Goal: Information Seeking & Learning: Learn about a topic

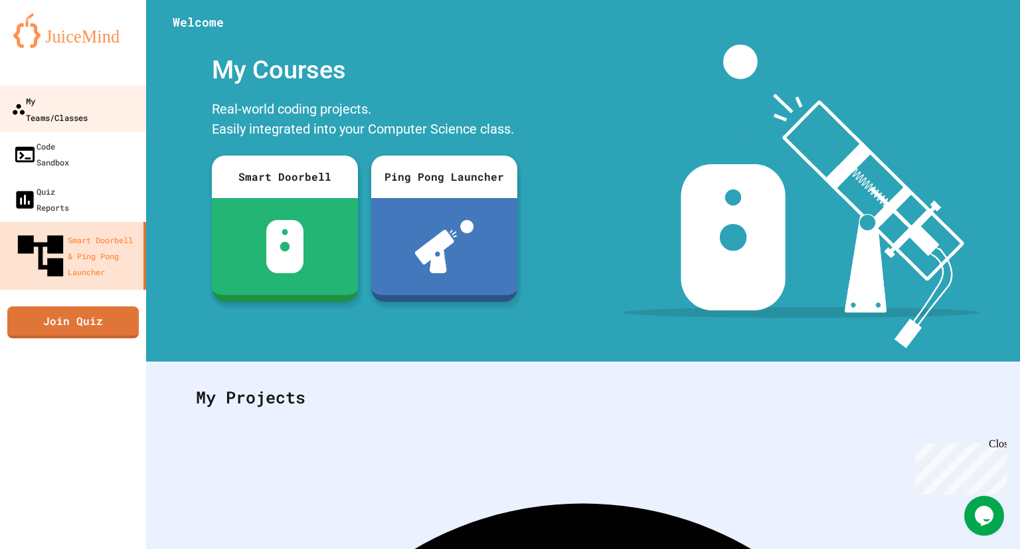
click at [82, 108] on div "My Teams/Classes" at bounding box center [49, 108] width 76 height 33
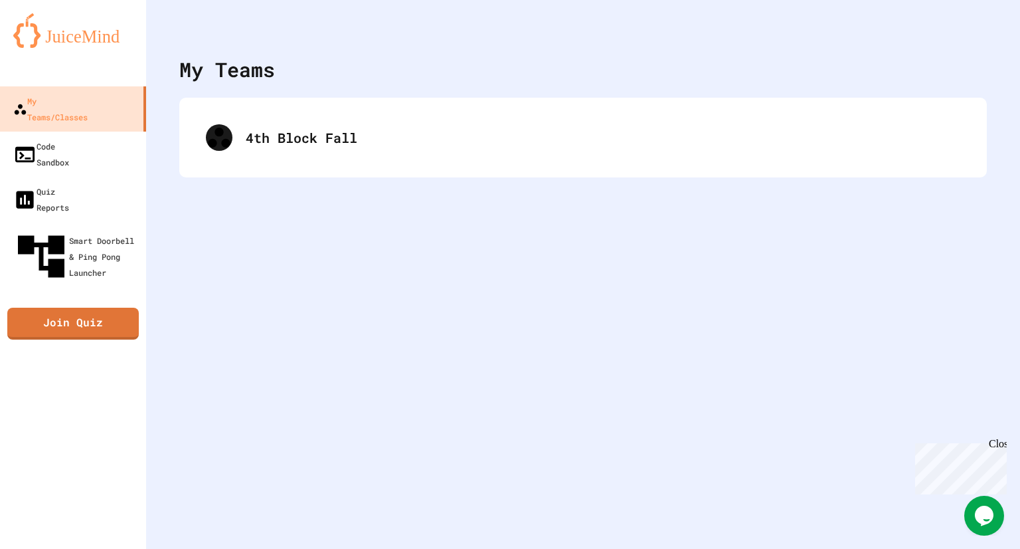
click at [480, 164] on div "4th Block Fall" at bounding box center [583, 138] width 808 height 80
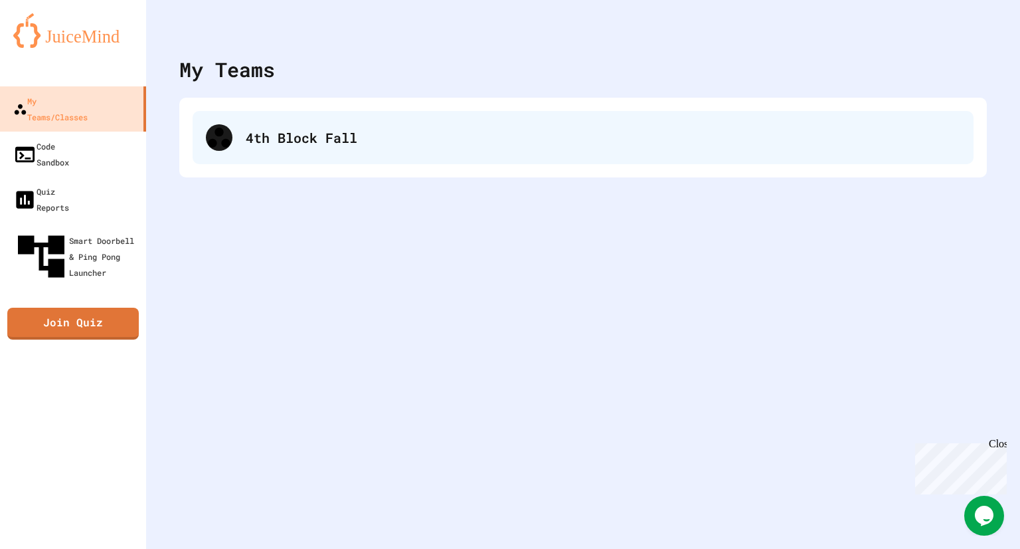
click at [472, 137] on div "4th Block Fall" at bounding box center [603, 138] width 715 height 20
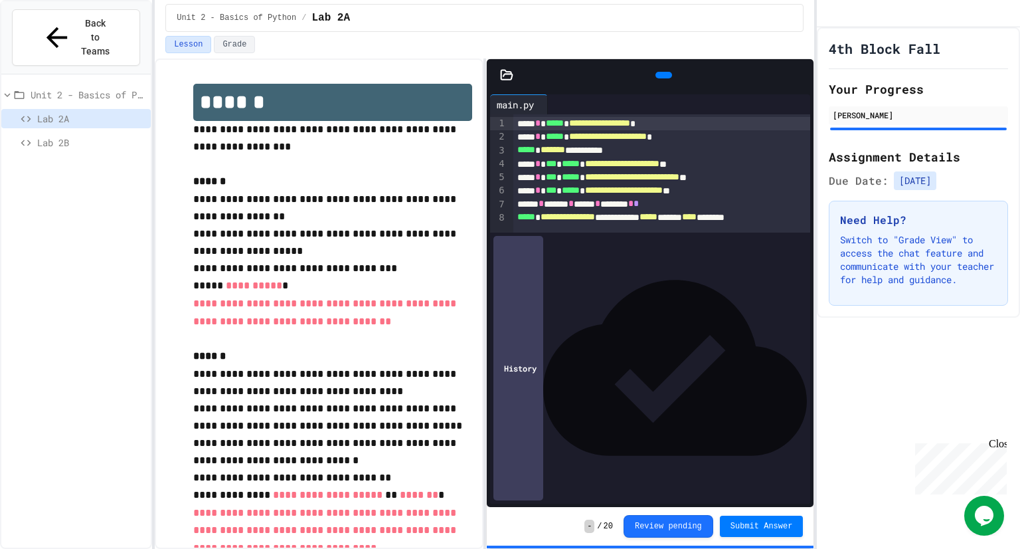
click at [662, 72] on div at bounding box center [664, 75] width 17 height 7
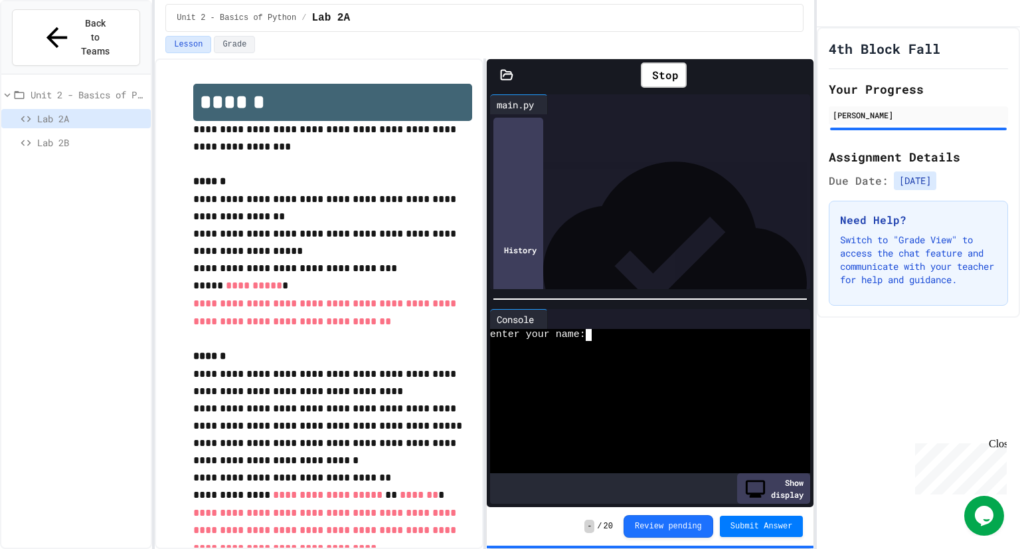
drag, startPoint x: 651, startPoint y: 389, endPoint x: 1019, endPoint y: 63, distance: 491.7
click at [620, 383] on div at bounding box center [645, 384] width 311 height 12
click at [1019, 63] on div "4th Block Fall Your Progress london [PERSON_NAME] Assignment Details Due Date: …" at bounding box center [918, 172] width 203 height 290
click at [589, 338] on textarea "Terminal input" at bounding box center [589, 335] width 6 height 12
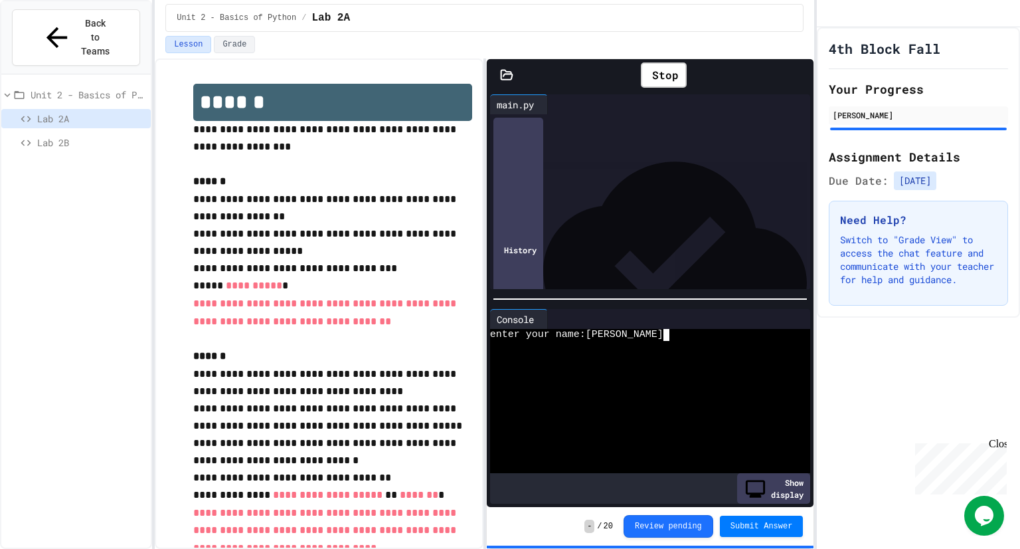
type textarea "**"
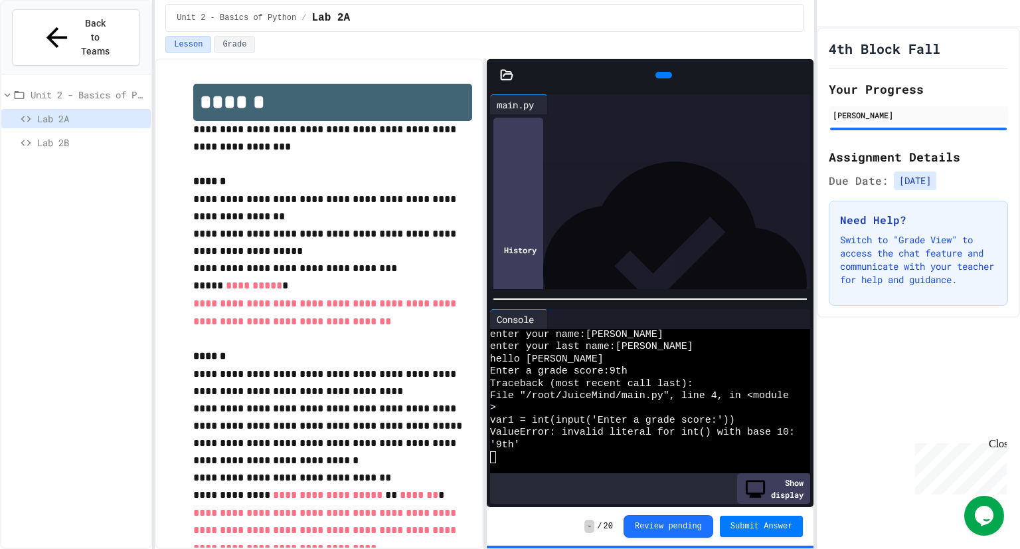
click at [662, 75] on icon at bounding box center [662, 75] width 0 height 0
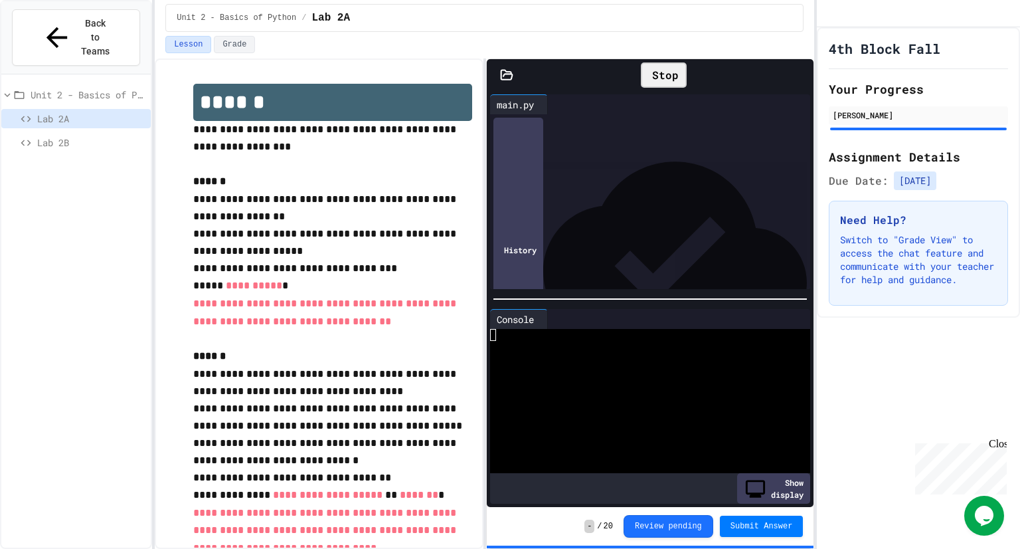
click at [4, 402] on div "Unit 2 - Basics of Python Lab 2A Lab 2B" at bounding box center [75, 325] width 149 height 491
click at [4, 403] on div "Unit 2 - Basics of Python Lab 2A Lab 2B" at bounding box center [75, 325] width 149 height 491
click at [4, 404] on div "Unit 2 - Basics of Python Lab 2A Lab 2B" at bounding box center [75, 325] width 149 height 491
click at [584, 365] on div at bounding box center [645, 371] width 311 height 12
click at [591, 363] on div at bounding box center [645, 359] width 311 height 12
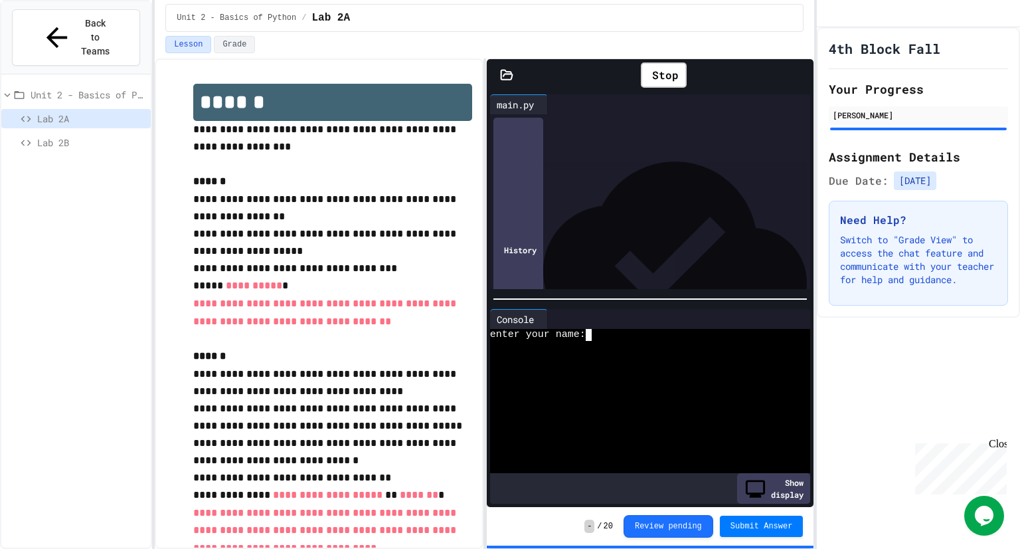
click at [4, 418] on div "Unit 2 - Basics of Python Lab 2A Lab 2B" at bounding box center [75, 325] width 149 height 491
click at [4, 424] on div "Unit 2 - Basics of Python Lab 2A Lab 2B" at bounding box center [75, 325] width 149 height 491
click at [589, 335] on textarea "Terminal input" at bounding box center [589, 335] width 6 height 12
click at [632, 346] on div at bounding box center [645, 347] width 311 height 12
click at [1019, 197] on div "4th Block Fall Your Progress london [PERSON_NAME] Assignment Details Due Date: …" at bounding box center [918, 172] width 203 height 290
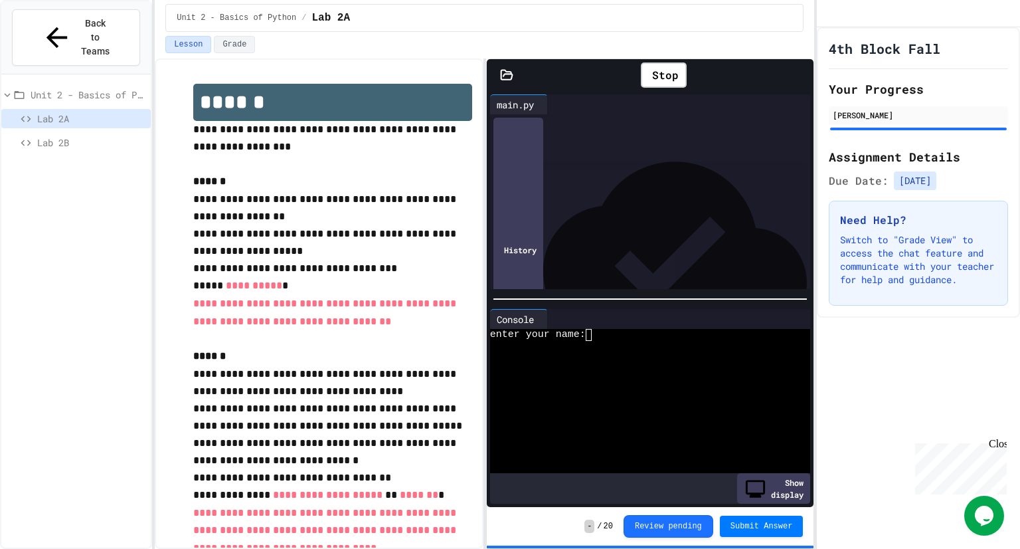
click at [1019, 195] on div "4th Block Fall Your Progress london [PERSON_NAME] Assignment Details Due Date: …" at bounding box center [918, 172] width 203 height 290
click at [1019, 193] on div "4th Block Fall Your Progress london [PERSON_NAME] Assignment Details Due Date: …" at bounding box center [918, 172] width 203 height 290
click at [590, 339] on textarea "Terminal input" at bounding box center [589, 335] width 6 height 12
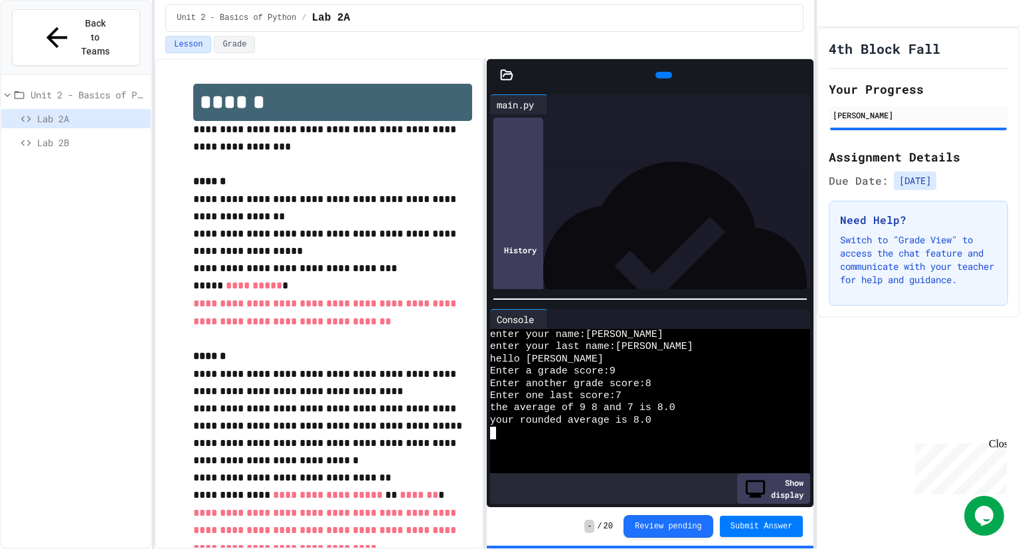
click at [595, 219] on span "**********" at bounding box center [568, 216] width 54 height 9
click at [51, 24] on div "Back to Teams" at bounding box center [76, 38] width 70 height 42
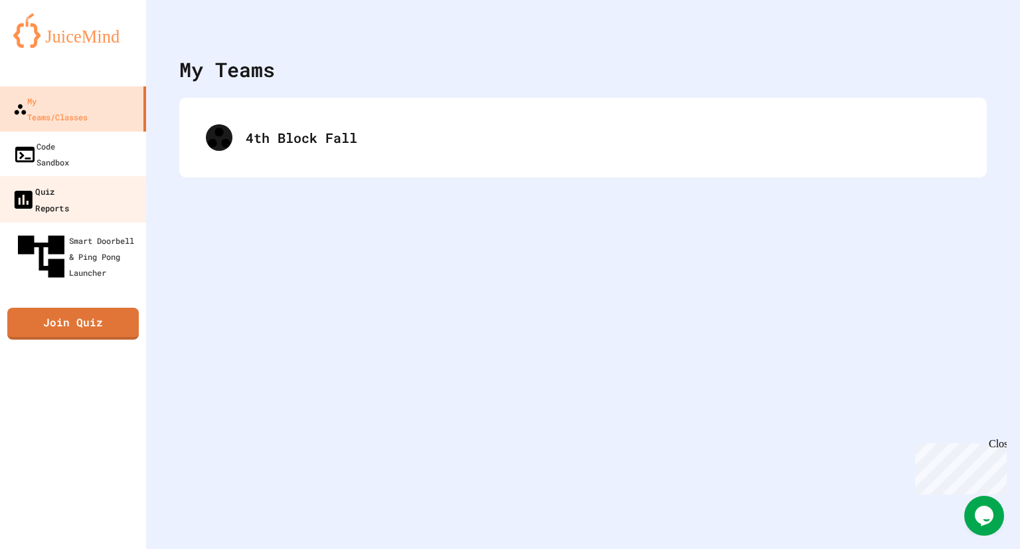
click at [69, 176] on link "Quiz Reports" at bounding box center [73, 199] width 151 height 46
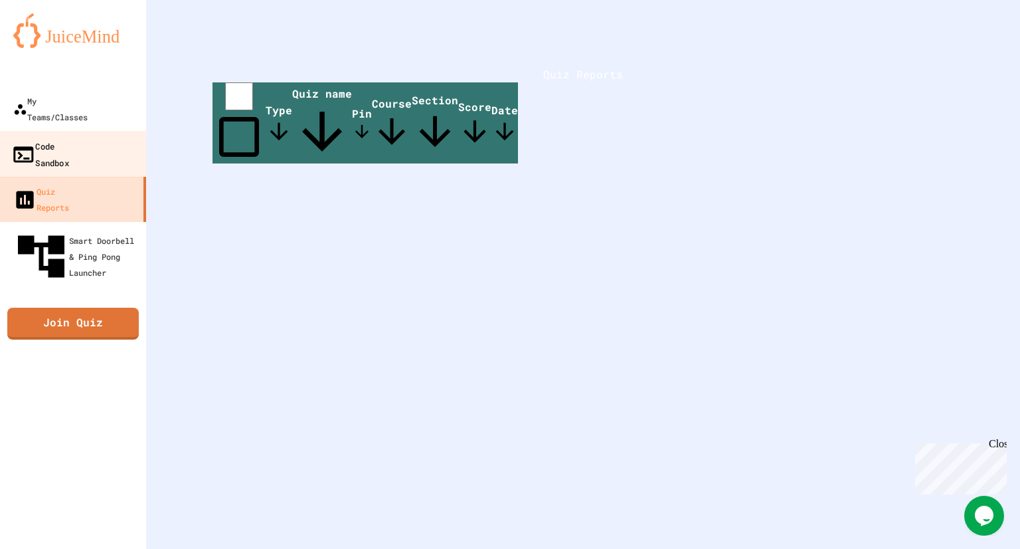
click at [69, 137] on div "Code Sandbox" at bounding box center [40, 153] width 58 height 33
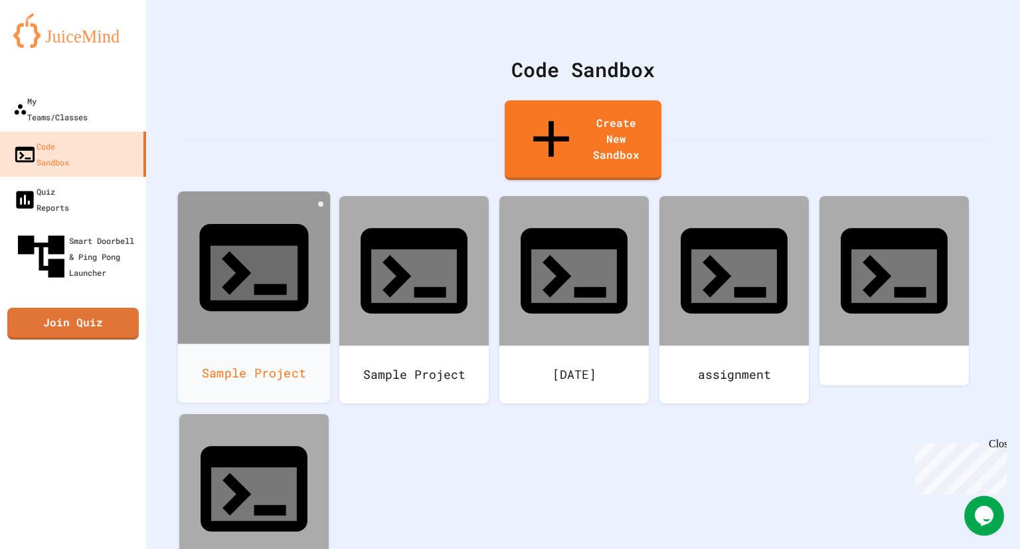
click at [266, 343] on div "Sample Project" at bounding box center [254, 372] width 153 height 59
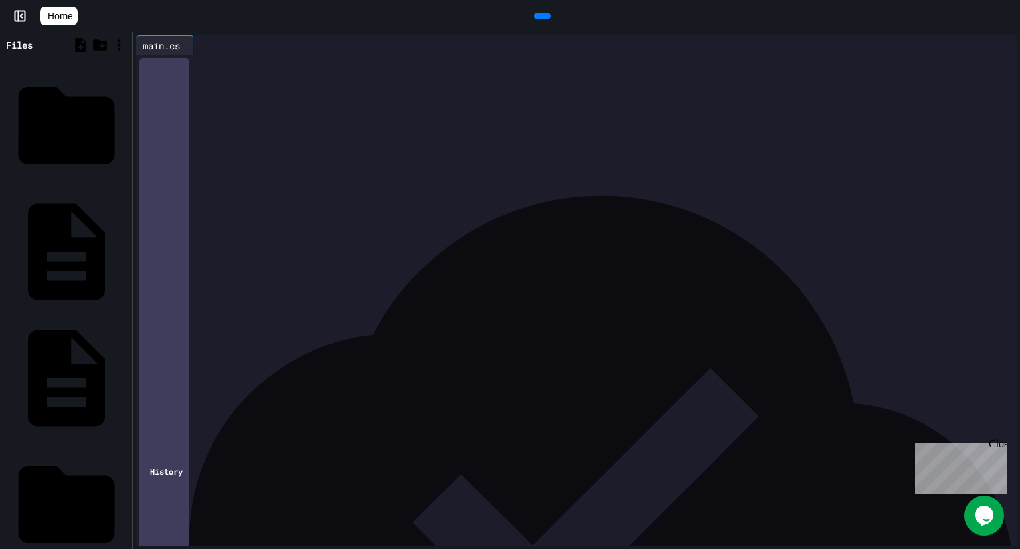
click at [298, 74] on div at bounding box center [586, 64] width 861 height 19
click at [548, 13] on div at bounding box center [542, 16] width 17 height 7
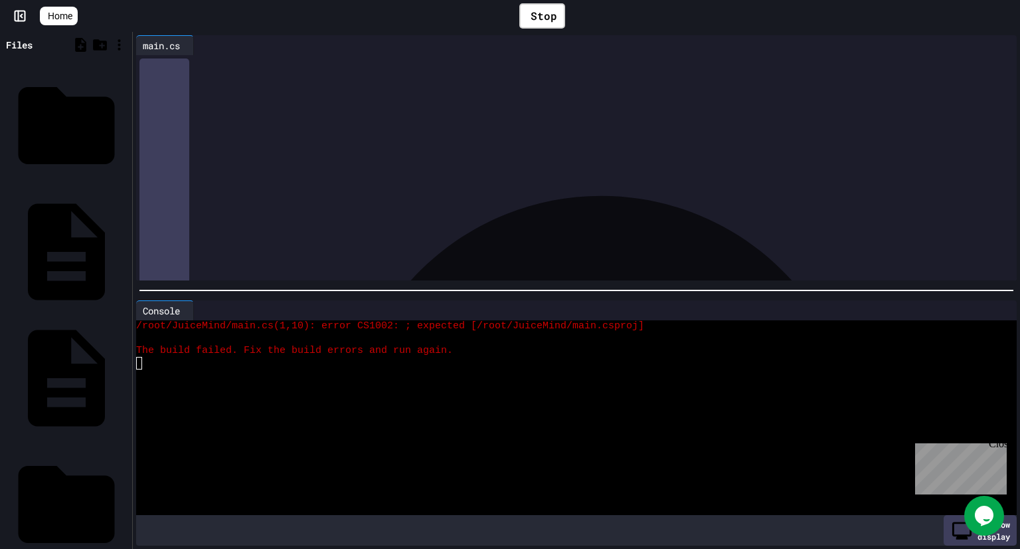
click at [313, 74] on div "****** ** *" at bounding box center [586, 64] width 861 height 19
